Goal: Transaction & Acquisition: Purchase product/service

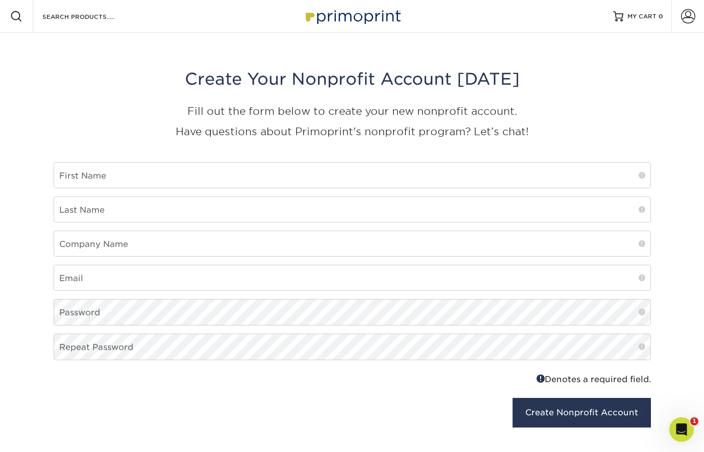
click at [360, 19] on img at bounding box center [352, 16] width 102 height 22
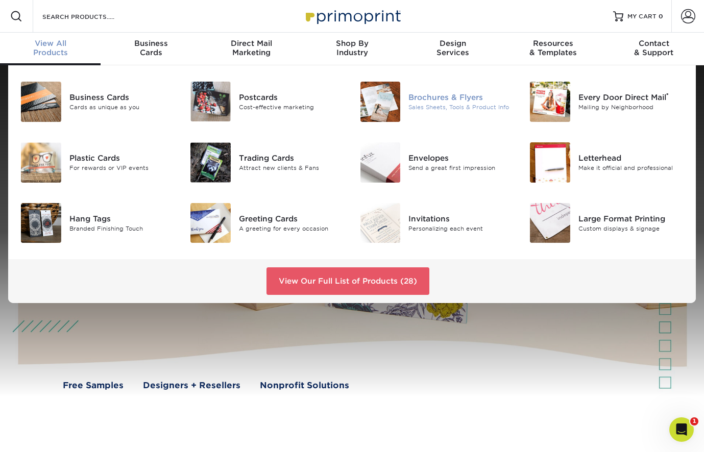
click at [421, 98] on div "Brochures & Flyers" at bounding box center [461, 97] width 106 height 11
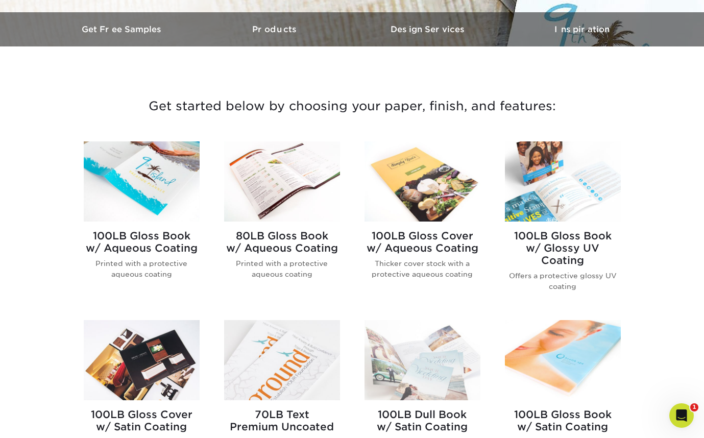
scroll to position [308, 0]
click at [147, 178] on img at bounding box center [142, 181] width 116 height 80
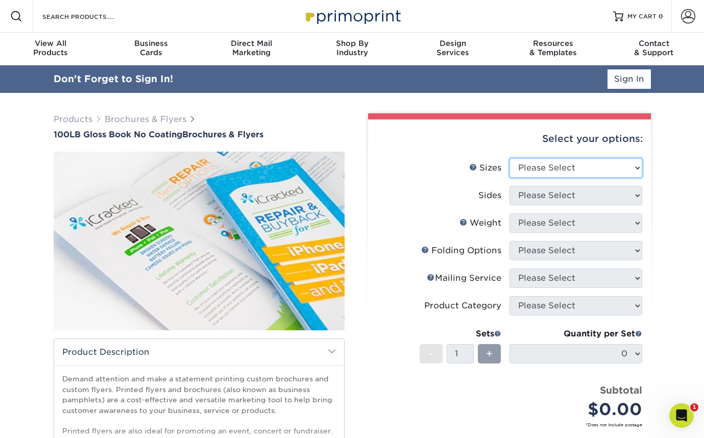
select select "8.50x11.00"
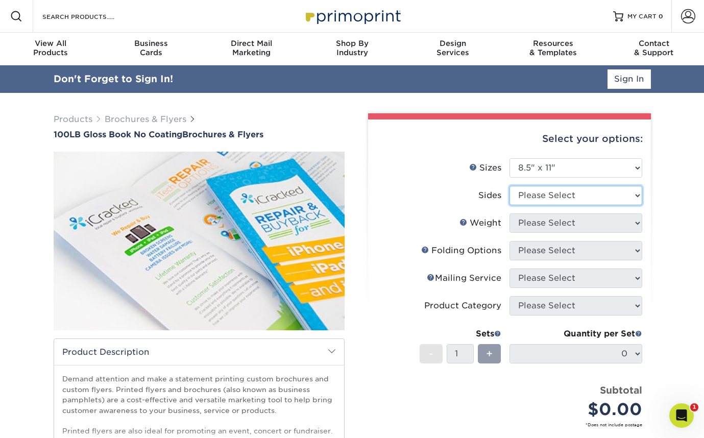
select select "13abbda7-1d64-4f25-8bb2-c179b224825d"
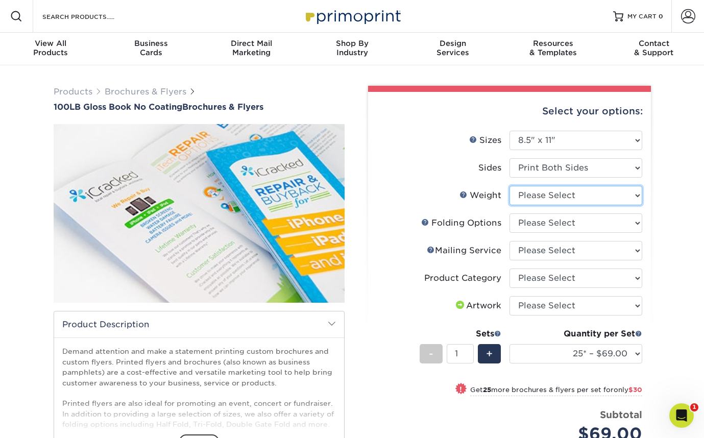
select select "100LB"
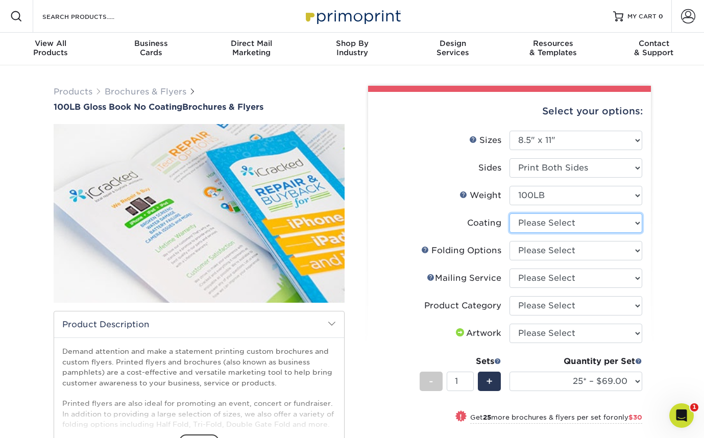
select select "3e7618de-abca-4bda-9f97-8b9129e913d8"
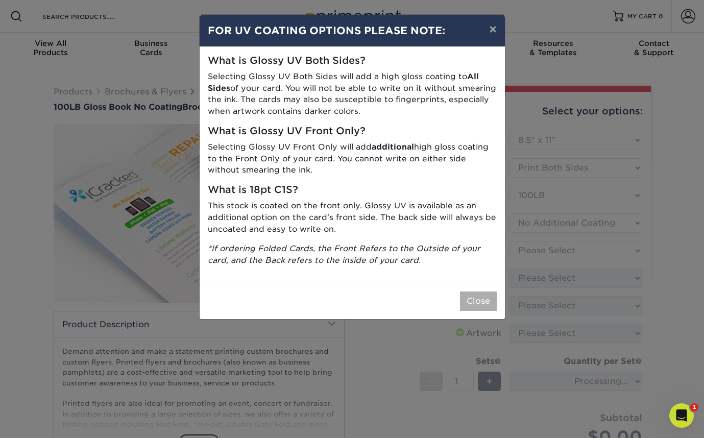
click at [484, 295] on button "Close" at bounding box center [478, 301] width 37 height 19
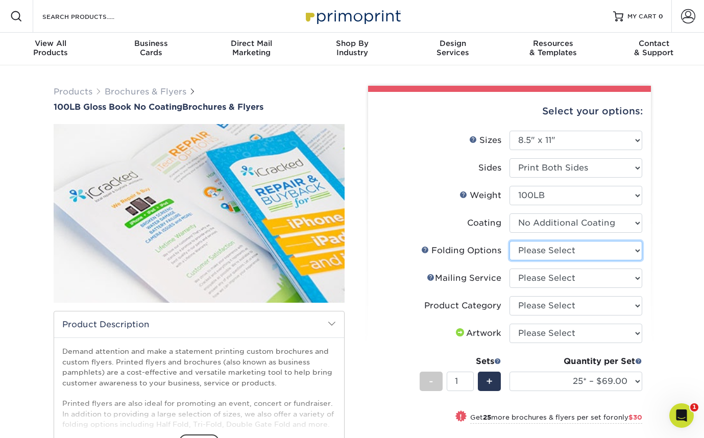
select select "9b1d5825-34d1-4721-9874-ed79abb003d7"
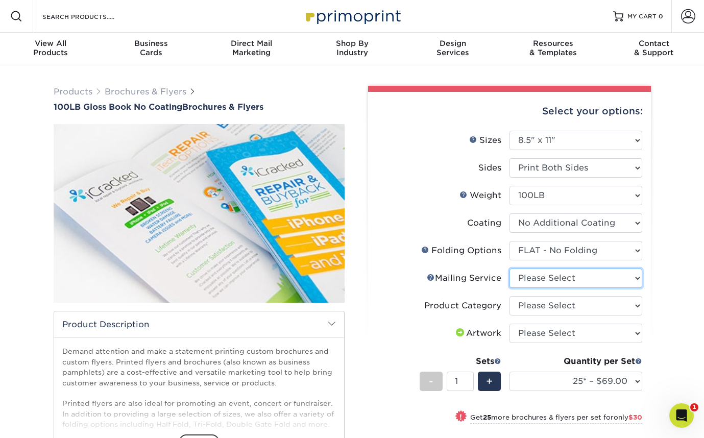
select select "3e5e9bdd-d78a-4c28-a41d-fe1407925ca6"
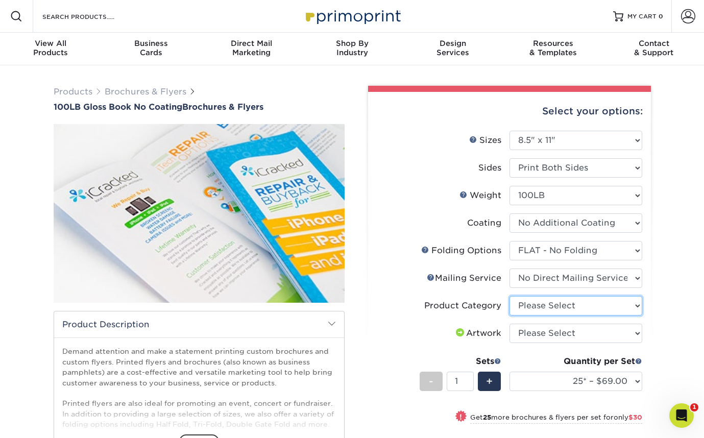
select select "1a668080-6b7c-4174-b399-2c3833b27ef4"
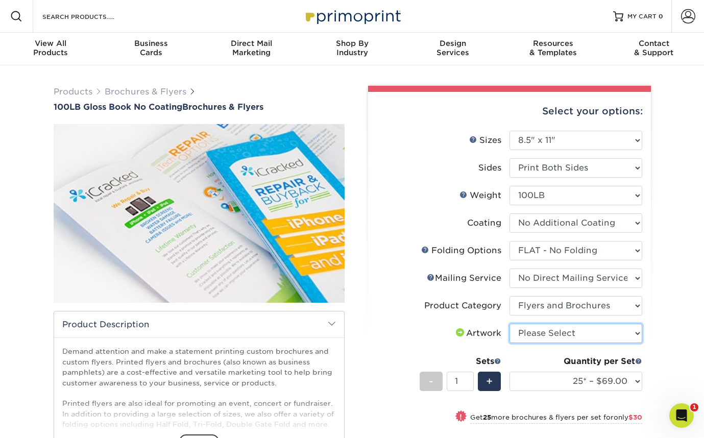
select select "upload"
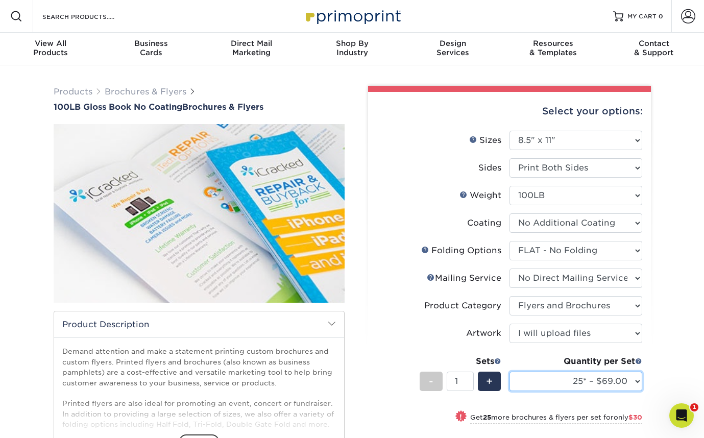
select select "100* – $145.00"
drag, startPoint x: 294, startPoint y: 102, endPoint x: 84, endPoint y: 104, distance: 209.8
click at [84, 104] on div "Products Brochures & Flyers 100LB Gloss Book No Coating Brochures & Flyers" at bounding box center [199, 99] width 291 height 26
click at [343, 105] on h1 "100LB Gloss Book No Coating Brochures & Flyers" at bounding box center [199, 107] width 291 height 10
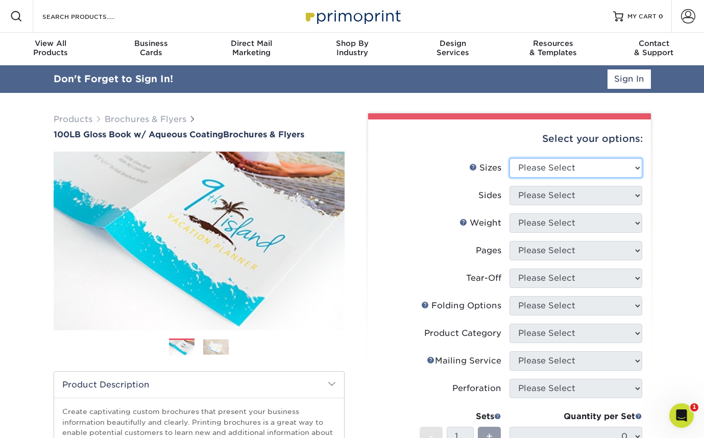
select select "8.50x11.00"
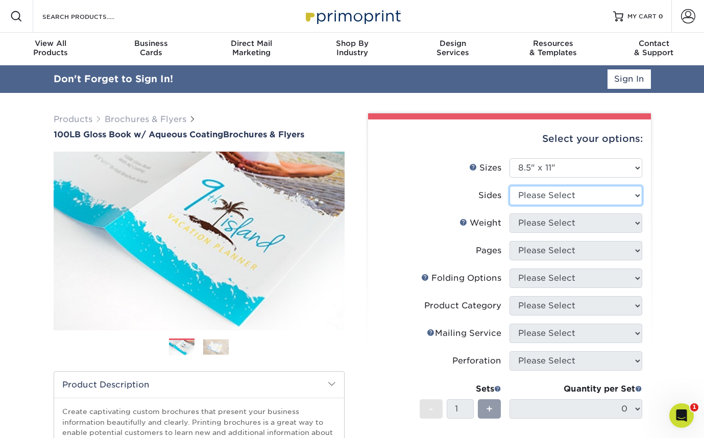
select select "13abbda7-1d64-4f25-8bb2-c179b224825d"
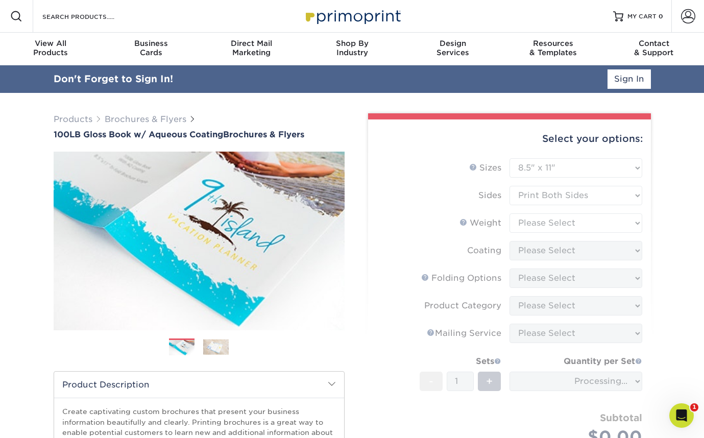
click at [533, 221] on form "Sizes Help Sizes Please Select 3.5" x 8.5" 3.5" x 11" 3.67" x 8.5" 4" x 6" 4" x…" at bounding box center [509, 318] width 266 height 320
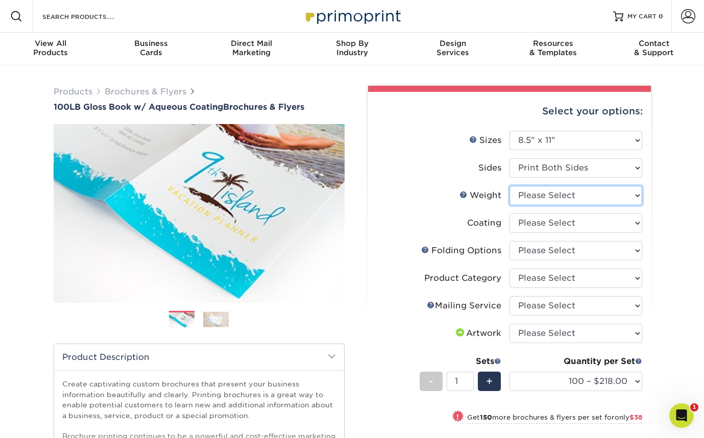
select select "100LB"
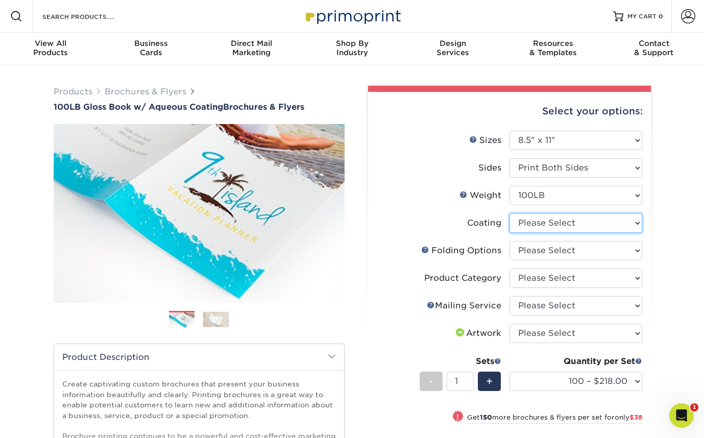
select select "d41dab50-ff65-4f4f-bb17-2afe4d36ae33"
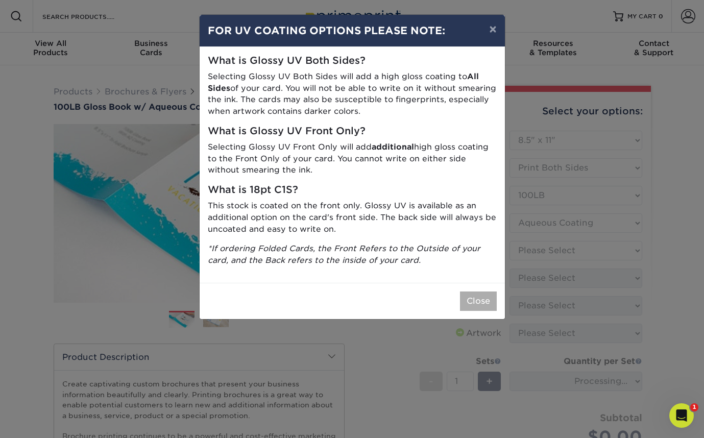
click at [472, 299] on button "Close" at bounding box center [478, 301] width 37 height 19
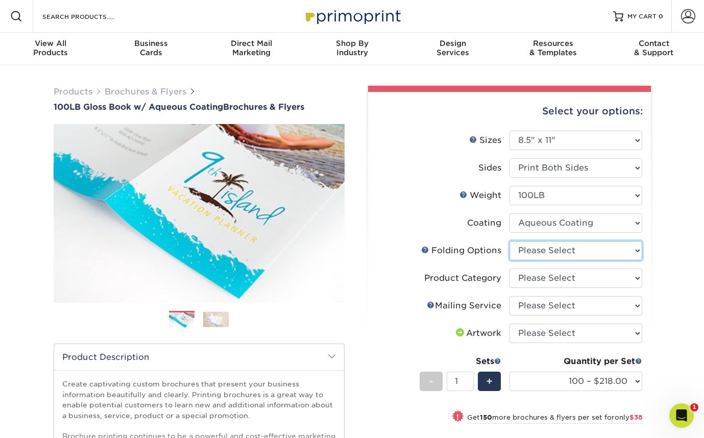
select select "9b1d5825-34d1-4721-9874-ed79abb003d7"
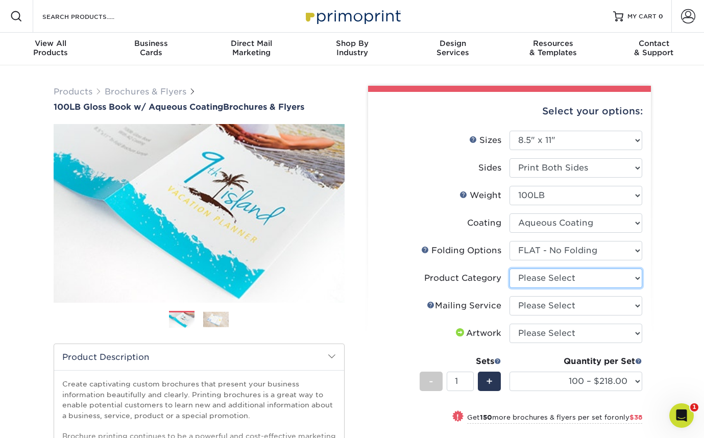
select select "1a668080-6b7c-4174-b399-2c3833b27ef4"
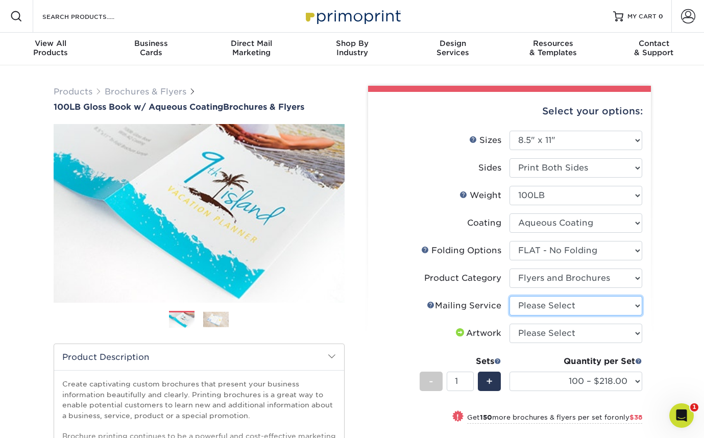
select select "3e5e9bdd-d78a-4c28-a41d-fe1407925ca6"
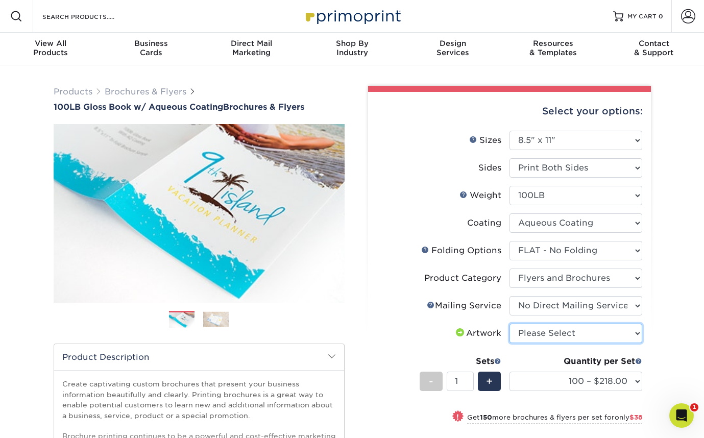
select select "upload"
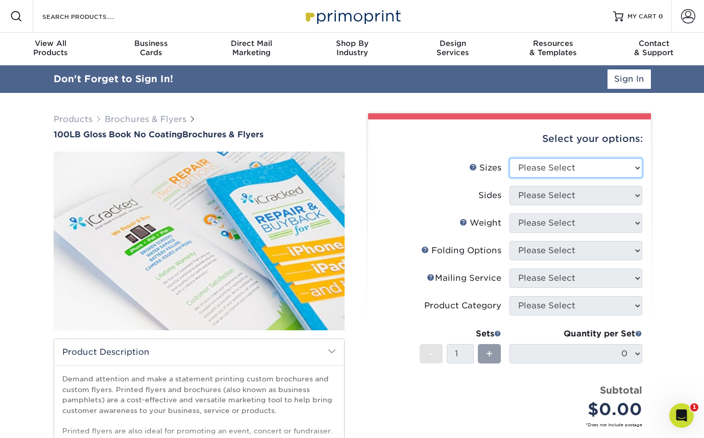
select select "8.50x11.00"
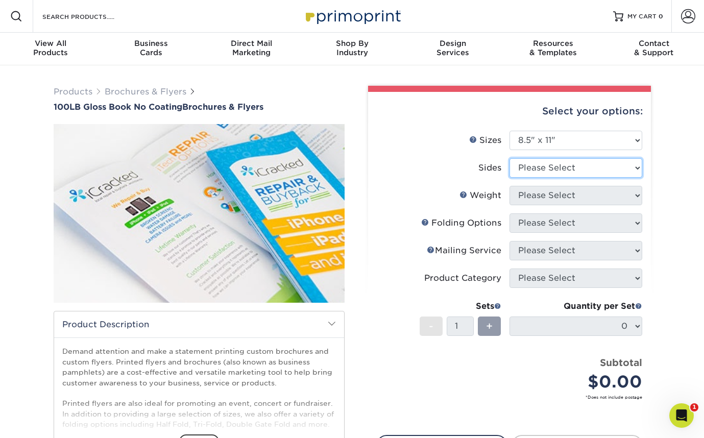
select select "13abbda7-1d64-4f25-8bb2-c179b224825d"
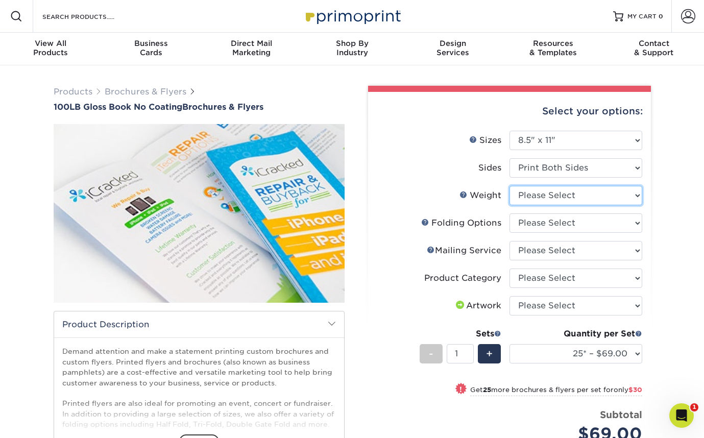
select select "100LB"
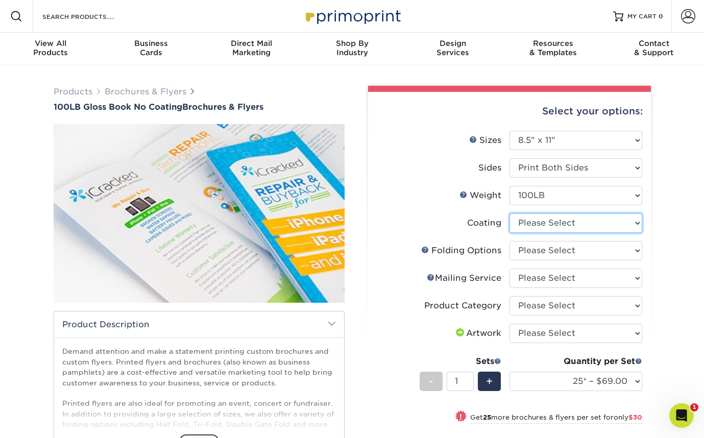
select select "3e7618de-abca-4bda-9f97-8b9129e913d8"
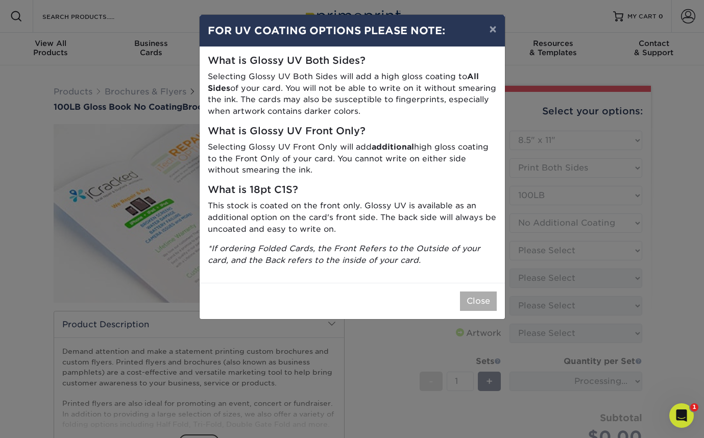
click at [483, 292] on button "Close" at bounding box center [478, 301] width 37 height 19
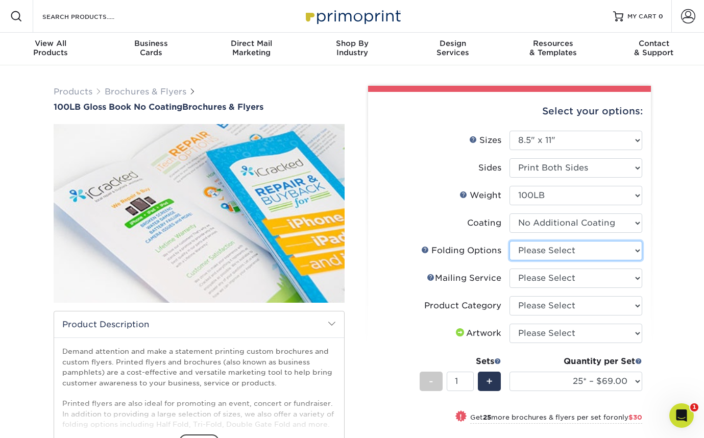
select select "9b1d5825-34d1-4721-9874-ed79abb003d7"
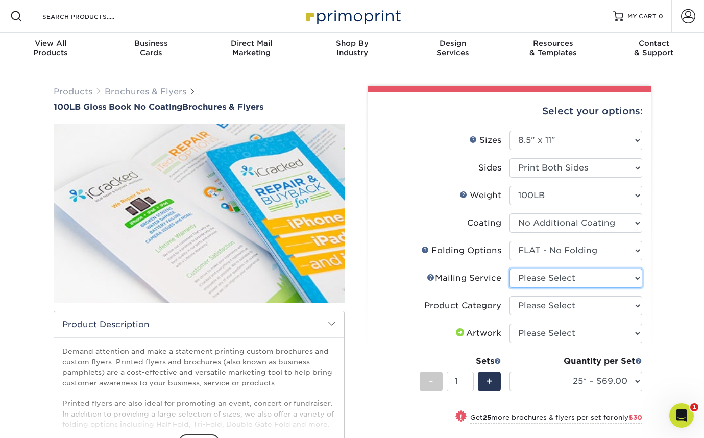
select select "3e5e9bdd-d78a-4c28-a41d-fe1407925ca6"
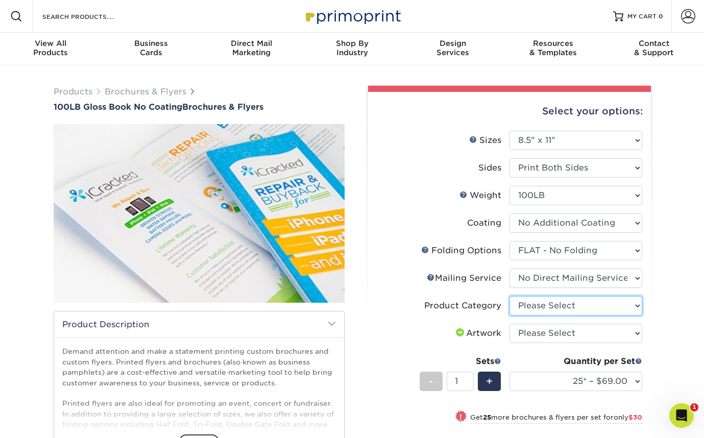
select select "1a668080-6b7c-4174-b399-2c3833b27ef4"
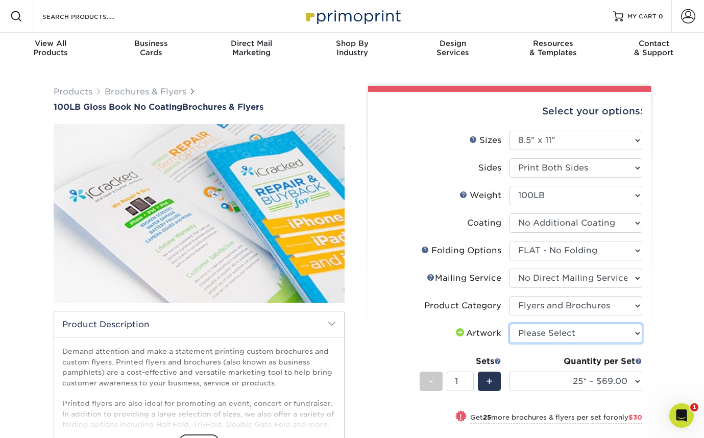
select select "upload"
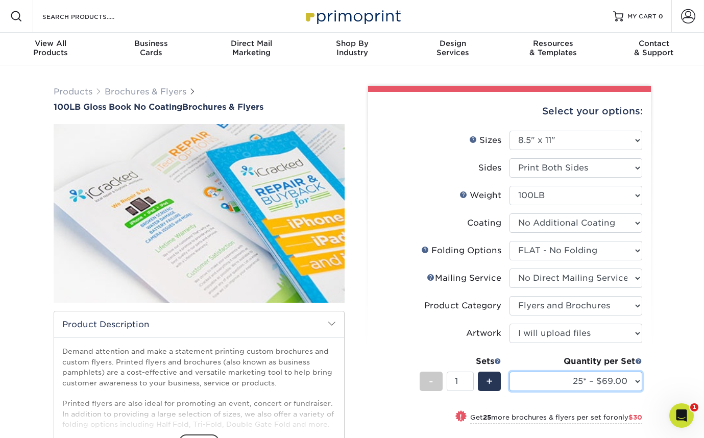
select select "100* – $145.00"
